Goal: Task Accomplishment & Management: Complete application form

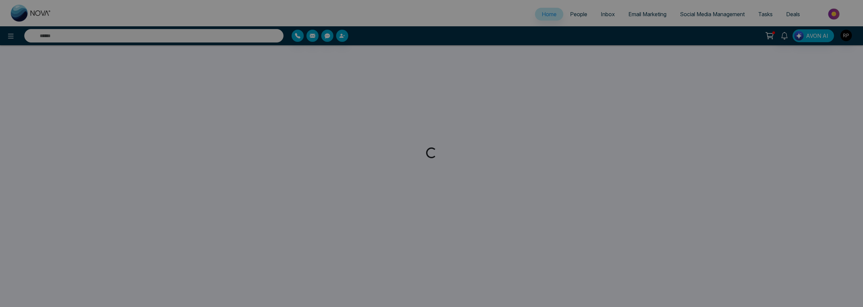
select select "*"
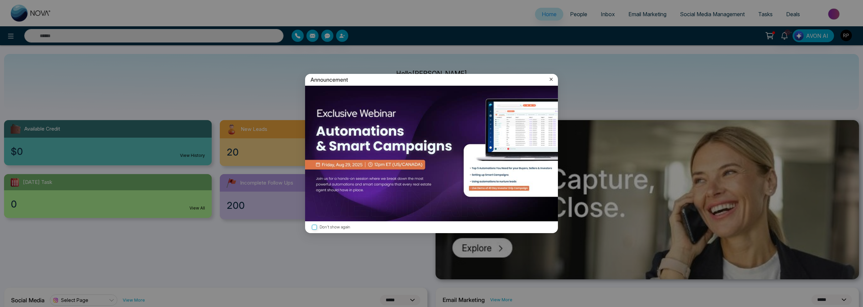
click at [550, 79] on icon at bounding box center [551, 79] width 7 height 7
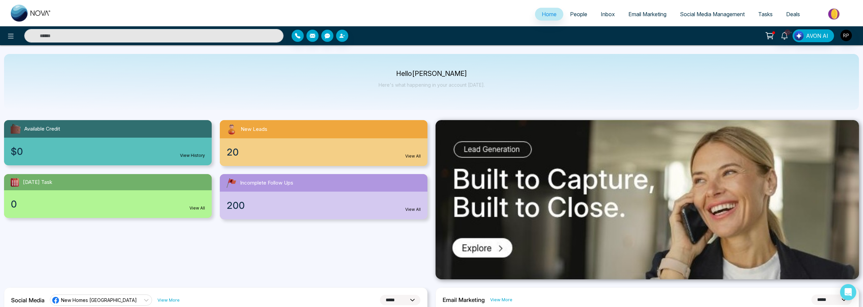
click at [574, 19] on link "People" at bounding box center [578, 14] width 31 height 13
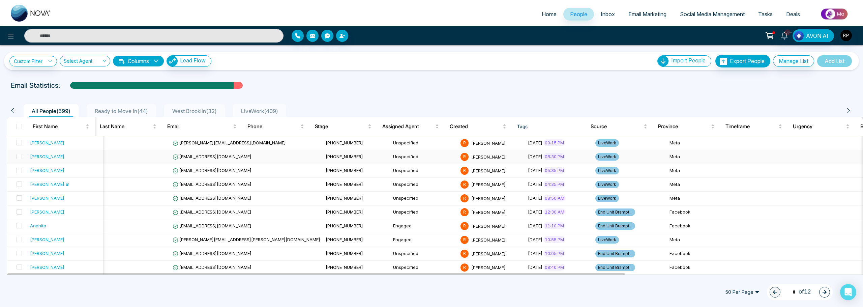
scroll to position [1, 0]
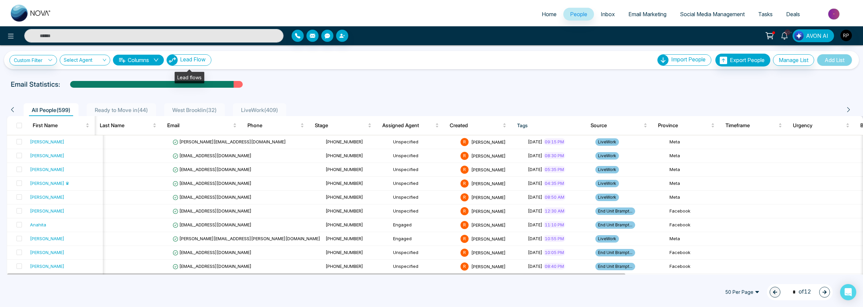
click at [198, 61] on span "Lead Flow" at bounding box center [193, 59] width 26 height 7
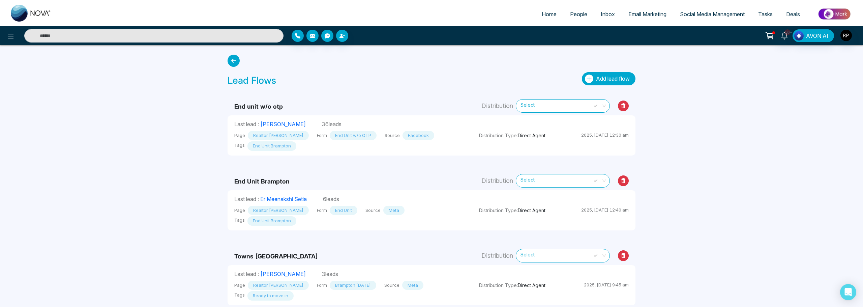
click at [606, 81] on span "Add lead flow" at bounding box center [613, 78] width 34 height 7
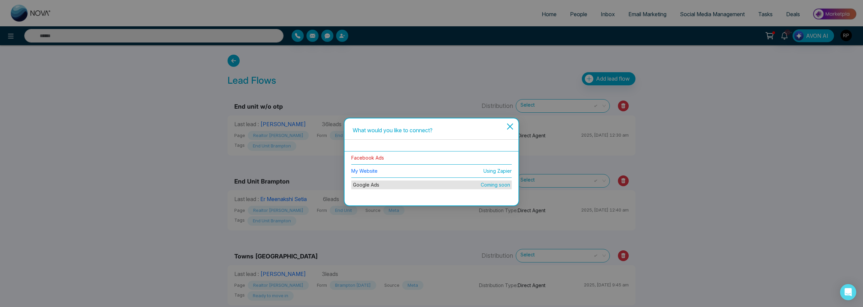
click at [356, 158] on link "Facebook Ads" at bounding box center [367, 158] width 33 height 6
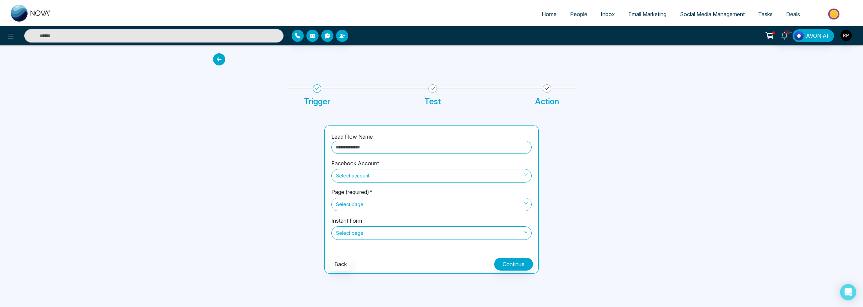
click at [398, 149] on input "text" at bounding box center [431, 147] width 200 height 13
click at [399, 176] on span "Select account" at bounding box center [431, 175] width 191 height 11
type input "**********"
click at [362, 193] on div "[PERSON_NAME]" at bounding box center [431, 189] width 192 height 7
click at [400, 207] on span "Select page" at bounding box center [431, 203] width 191 height 11
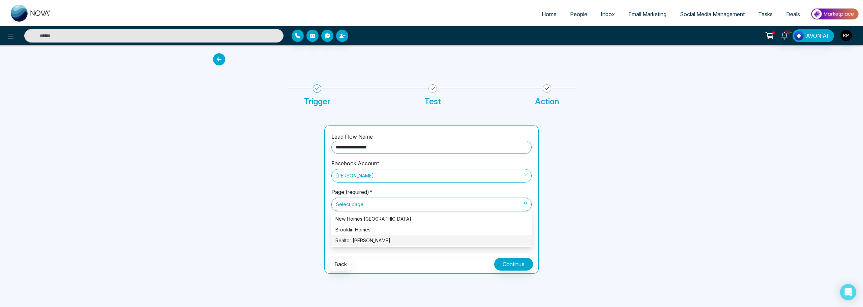
click at [359, 238] on div "Realtor [PERSON_NAME]" at bounding box center [431, 240] width 192 height 7
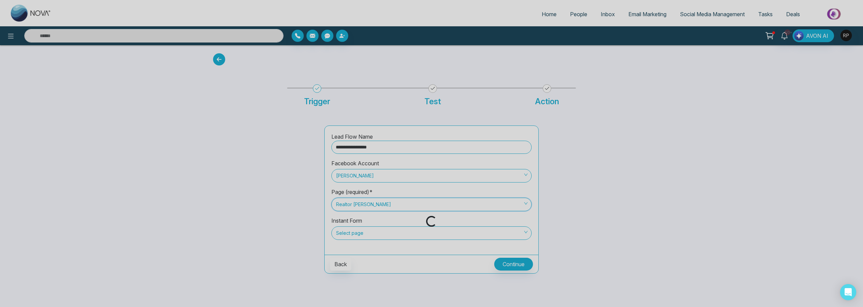
click at [409, 234] on div "Loading..." at bounding box center [431, 153] width 863 height 307
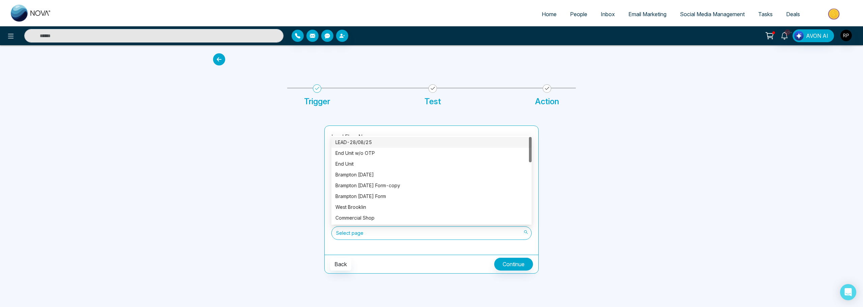
click at [452, 231] on span "Select page" at bounding box center [431, 232] width 191 height 11
click at [353, 139] on div "LEAD-28/08/25" at bounding box center [431, 141] width 192 height 7
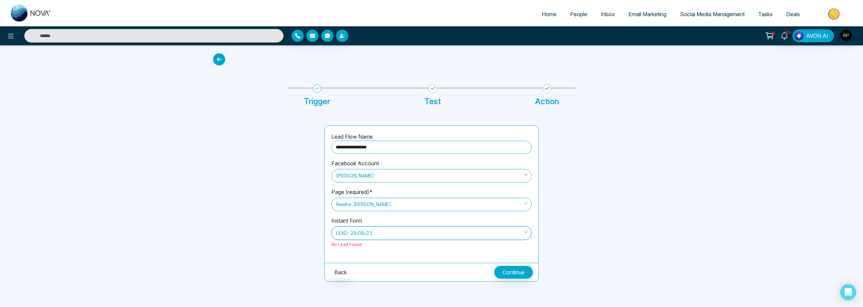
click at [506, 265] on div "Back Continue" at bounding box center [431, 271] width 214 height 19
click at [508, 269] on button "Continue" at bounding box center [513, 272] width 39 height 13
click at [219, 64] on icon at bounding box center [219, 59] width 12 height 12
